Goal: Check status: Check status

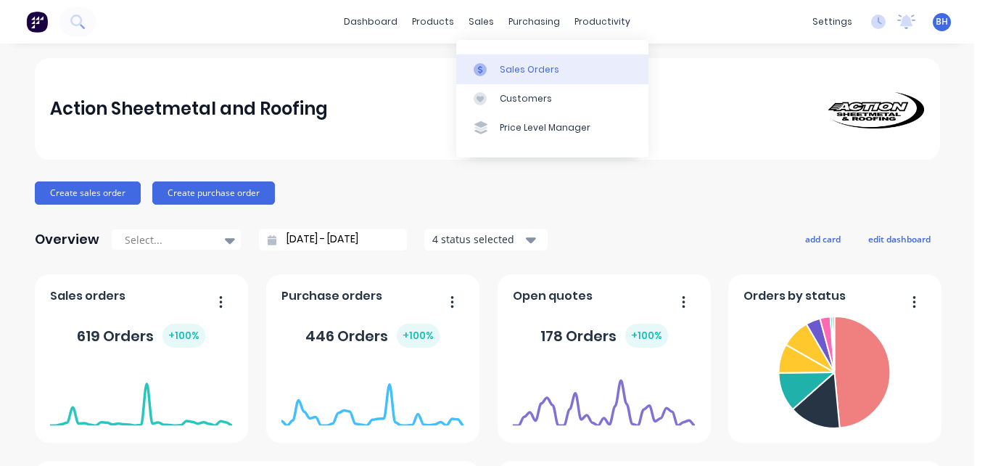
click at [501, 75] on div "Sales Orders" at bounding box center [529, 69] width 59 height 13
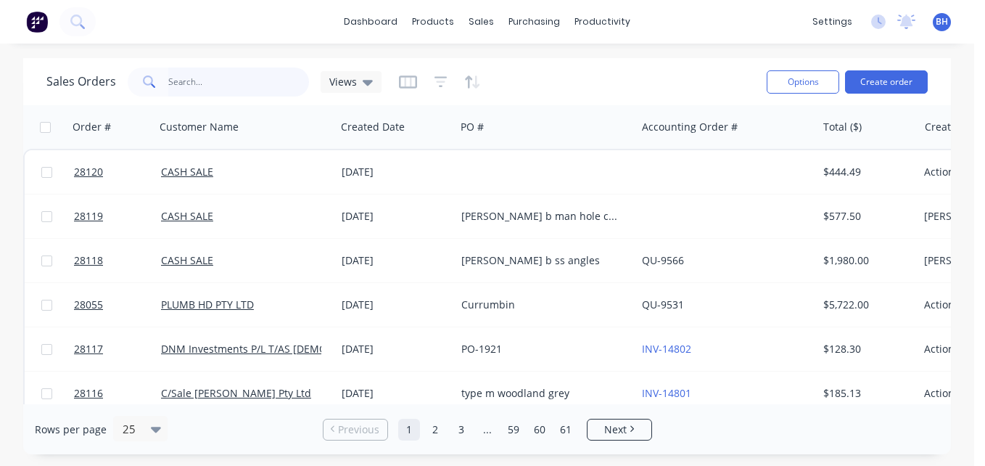
click at [205, 83] on input "text" at bounding box center [238, 81] width 141 height 29
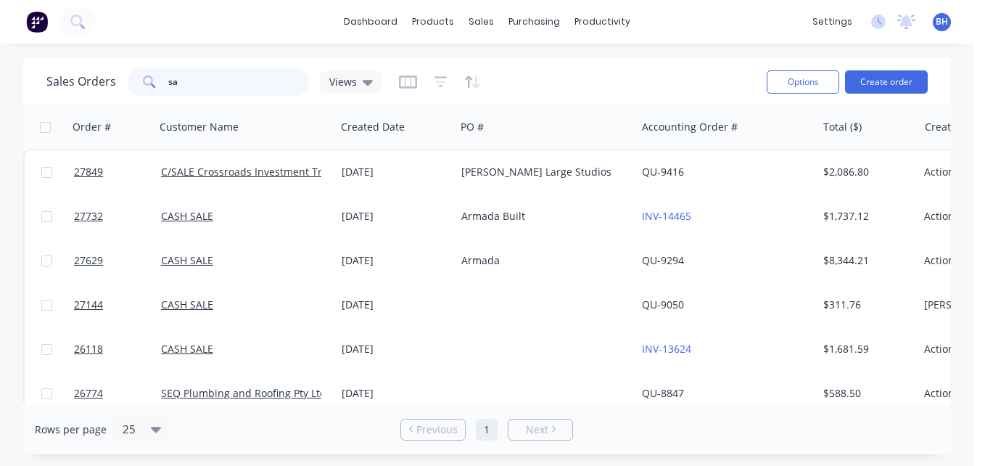
type input "s"
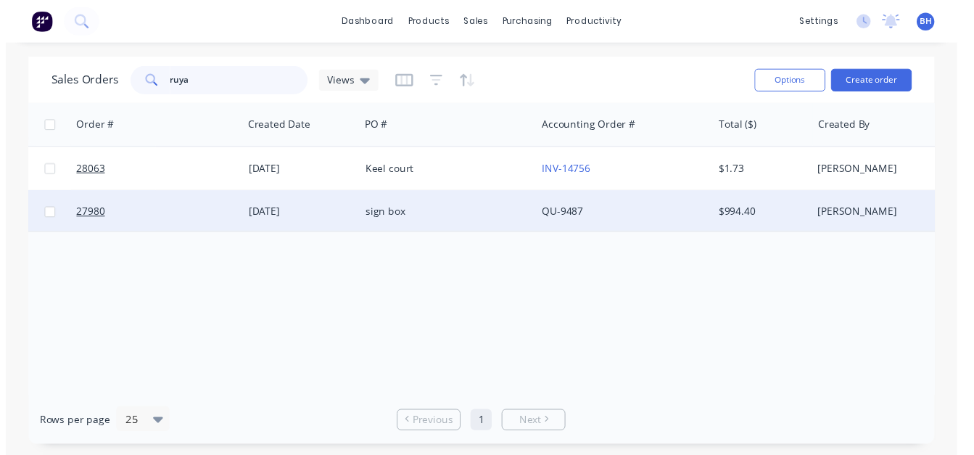
scroll to position [0, 92]
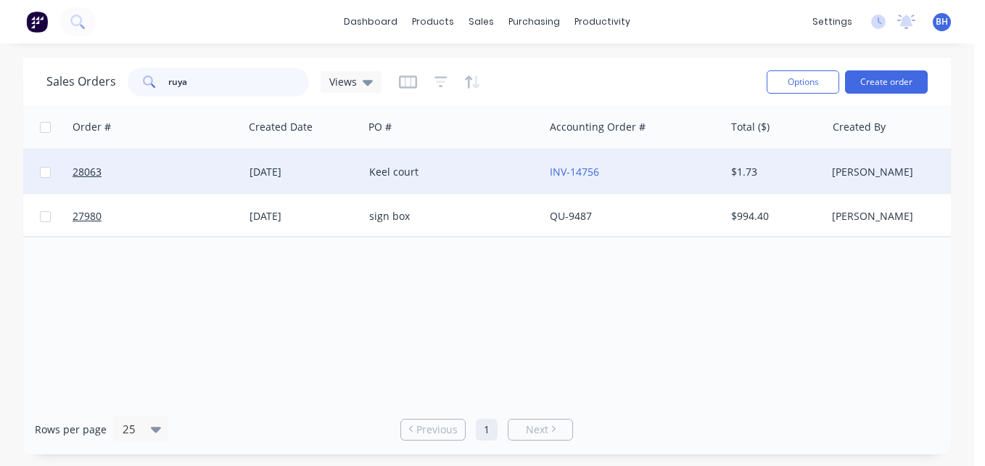
type input "ruya"
click at [272, 167] on div "[DATE]" at bounding box center [303, 172] width 108 height 15
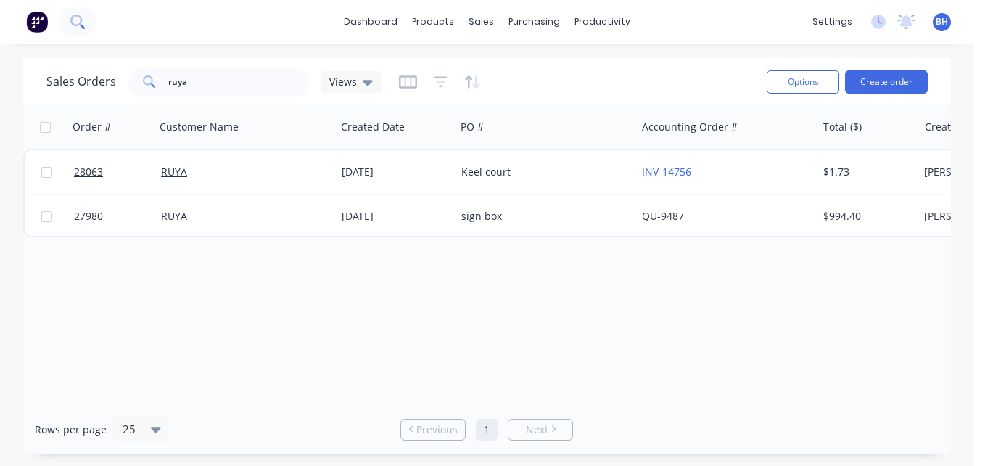
click at [80, 20] on icon at bounding box center [77, 22] width 14 height 14
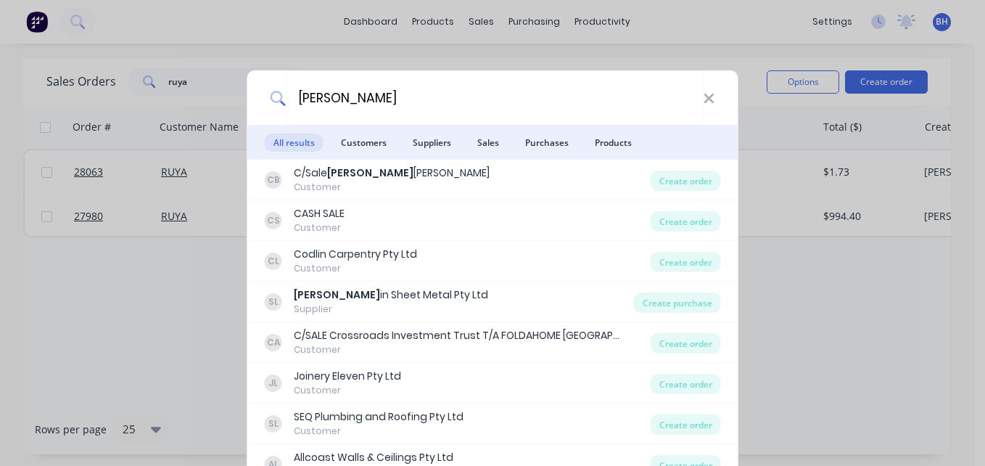
type input "[PERSON_NAME]"
click at [375, 56] on div "[PERSON_NAME] All results Customers Suppliers Sales Purchases Products CB C/Sal…" at bounding box center [492, 233] width 985 height 466
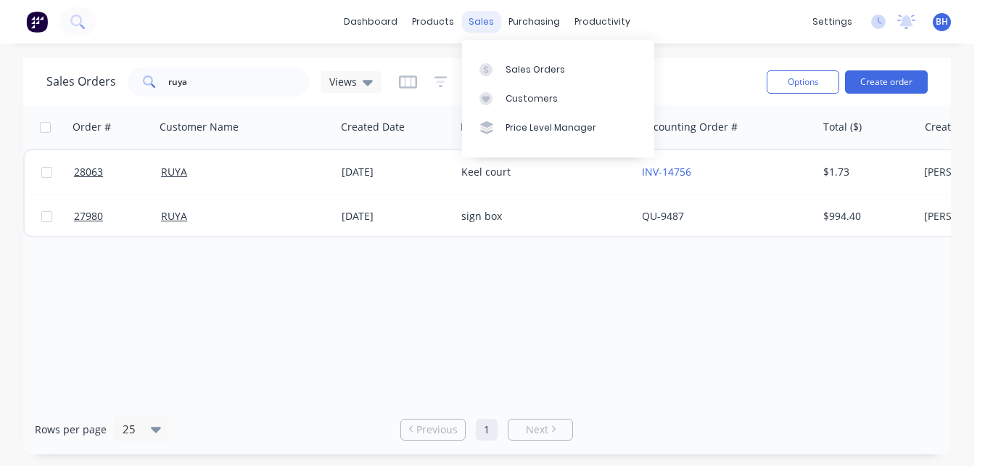
click at [474, 22] on div "sales" at bounding box center [481, 22] width 40 height 22
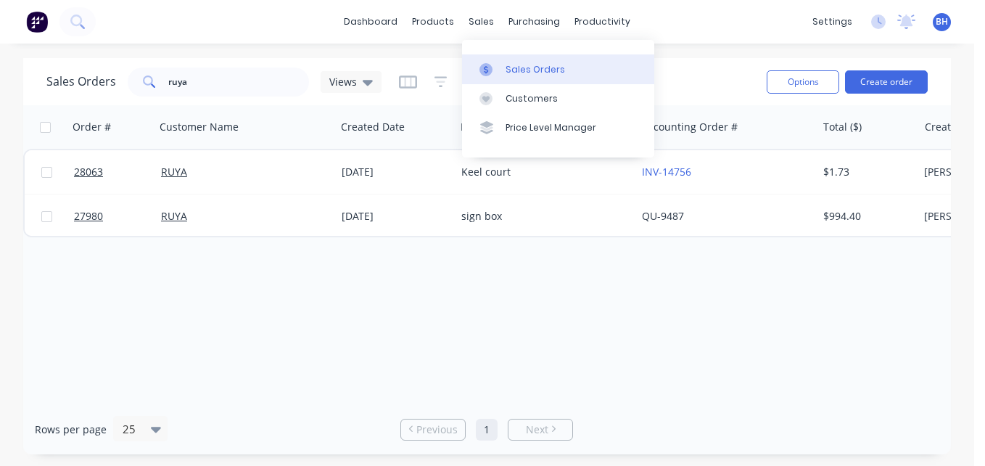
click at [506, 63] on div "Sales Orders" at bounding box center [534, 69] width 59 height 13
click at [540, 79] on link "Sales Orders" at bounding box center [558, 68] width 192 height 29
click at [516, 62] on link "Sales Orders" at bounding box center [558, 68] width 192 height 29
